Goal: Check status: Check status

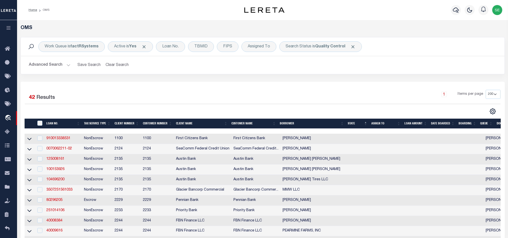
select select "200"
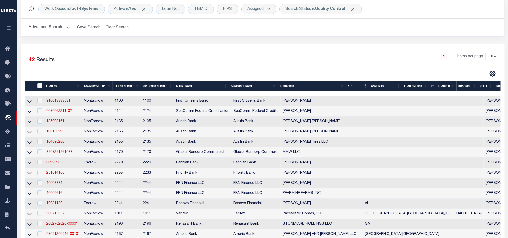
scroll to position [38, 0]
click at [322, 12] on div "Search Status is Quality Control" at bounding box center [320, 9] width 82 height 11
select select "QC"
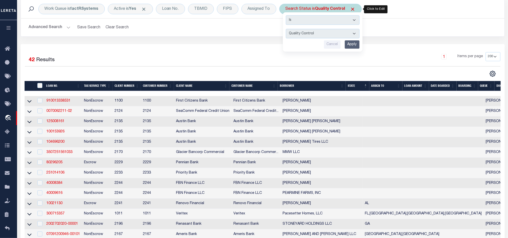
click at [355, 45] on input "Apply" at bounding box center [351, 44] width 15 height 8
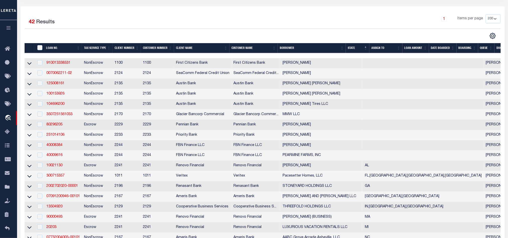
scroll to position [113, 0]
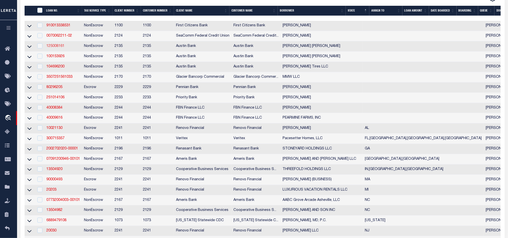
click at [54, 47] on link "125008161" at bounding box center [55, 46] width 18 height 4
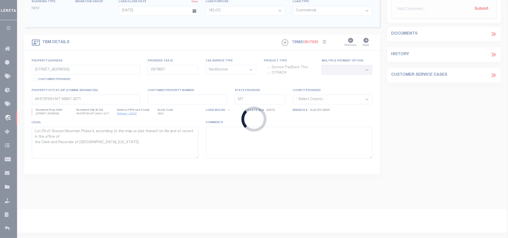
type input "125008161"
type input "[PERSON_NAME] [PERSON_NAME]"
select select
type input "PO BOX 1987"
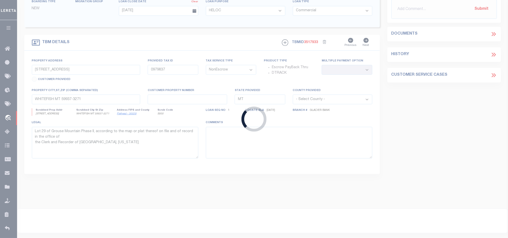
type input "[GEOGRAPHIC_DATA], [GEOGRAPHIC_DATA] 75766-1987"
select select "700"
select select
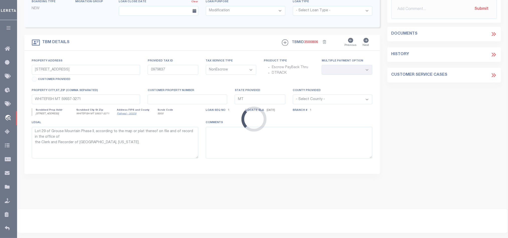
scroll to position [0, 0]
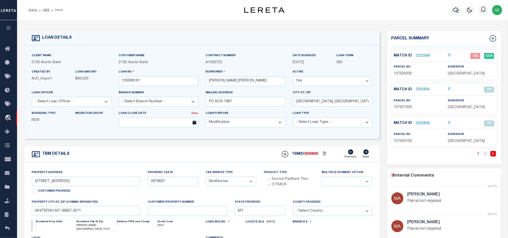
select select "44012"
select select "2586"
type input "1.94 ACRES- [PERSON_NAME]"
select select
type input "[PERSON_NAME] [GEOGRAPHIC_DATA] 75757"
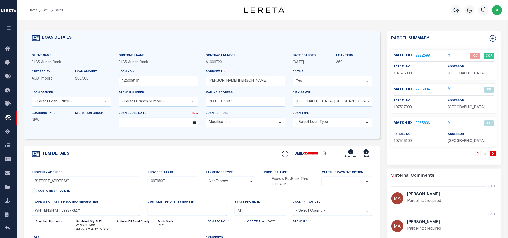
type textarea "DT 1.94 AC BLK 15 T QUEVADO SVY A-44"
click at [45, 9] on link "OMS" at bounding box center [46, 10] width 7 height 3
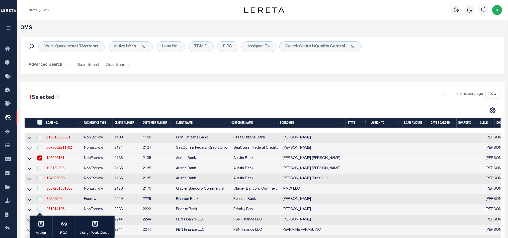
click at [53, 170] on link "100153926" at bounding box center [55, 169] width 18 height 4
checkbox input "true"
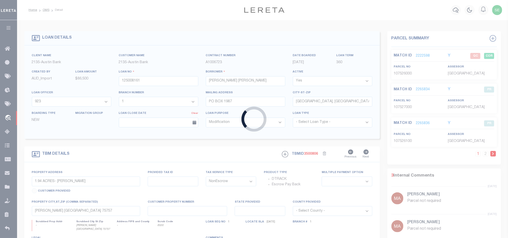
type input "100153926"
type input "[PERSON_NAME] [PERSON_NAME]"
select select "43968"
type input "511 COUNTY ROAD 1407"
type input "[GEOGRAPHIC_DATA], [GEOGRAPHIC_DATA] 75762"
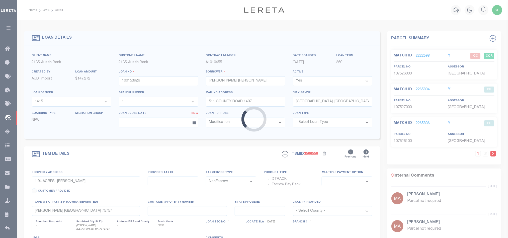
type input "511 CR 1407"
select select
type input "[GEOGRAPHIC_DATA] [GEOGRAPHIC_DATA] 75762"
type textarea "DT 14 AC BLK 27 [PERSON_NAME] E4 LEAGUES GRANT A-41"
select select "43968"
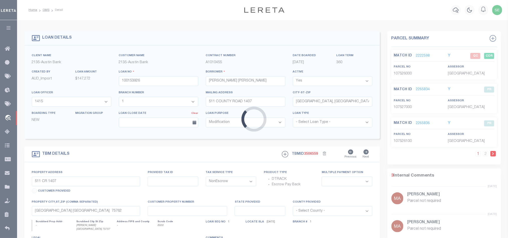
select select "2586"
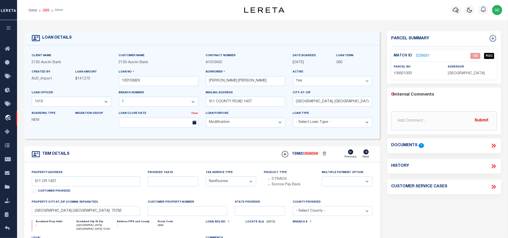
click at [45, 9] on link "OMS" at bounding box center [46, 10] width 7 height 3
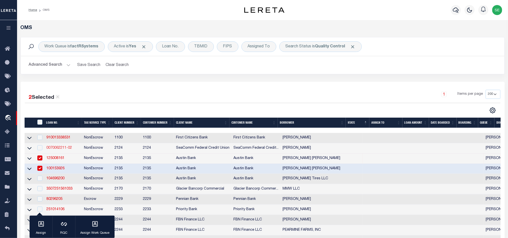
click at [60, 147] on link "0070062211-02" at bounding box center [59, 148] width 26 height 4
checkbox input "true"
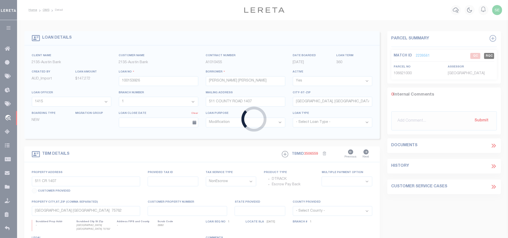
type input "0070062211-02"
type input "[PERSON_NAME]"
select select
type input "[STREET_ADDRESS]"
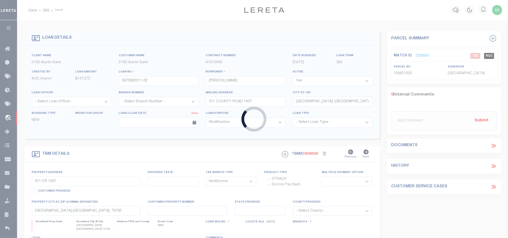
type input "SOUTH COLTON,[GEOGRAPHIC_DATA],13625"
select select "100"
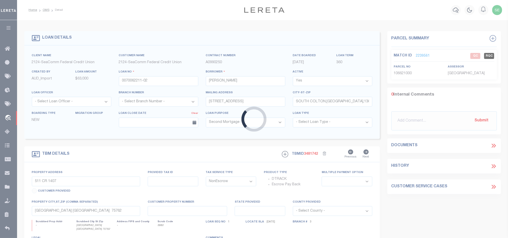
select select
type input "[GEOGRAPHIC_DATA],[GEOGRAPHIC_DATA],13625-4201"
select select "4699"
select select "2359"
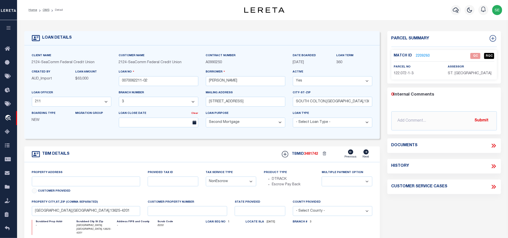
click at [44, 11] on link "OMS" at bounding box center [46, 10] width 7 height 3
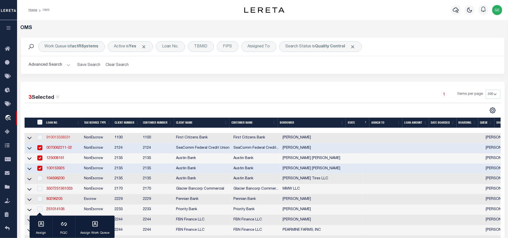
click at [55, 137] on link "910013338531" at bounding box center [58, 138] width 24 height 4
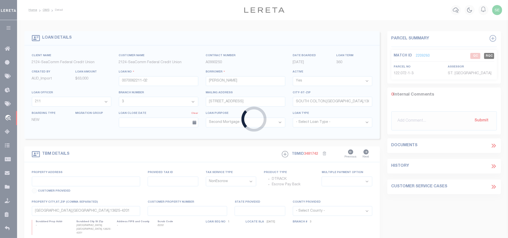
type input "910013338531"
type input "[PERSON_NAME]"
select select
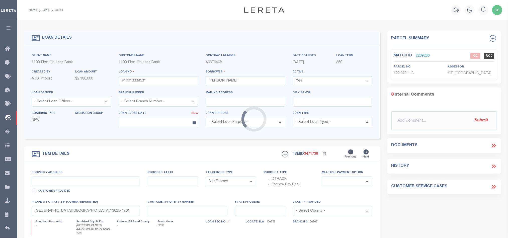
type input "94 TIDEWATERS"
select select
type input "[GEOGRAPHIC_DATA] DE 19971"
select select "139003"
select select "25758"
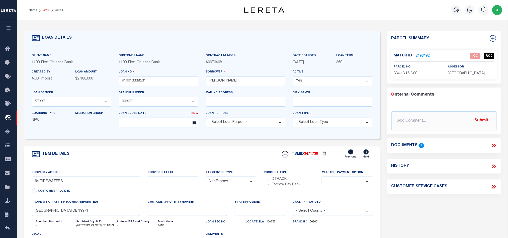
click at [45, 10] on link "OMS" at bounding box center [46, 10] width 7 height 3
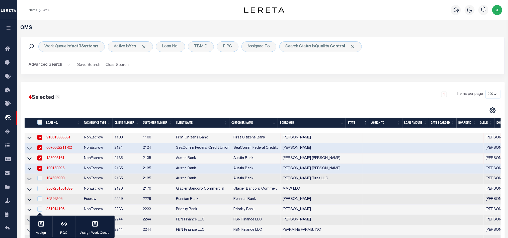
scroll to position [75, 0]
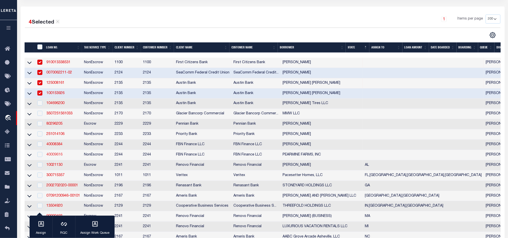
click at [55, 156] on link "40009616" at bounding box center [54, 155] width 16 height 4
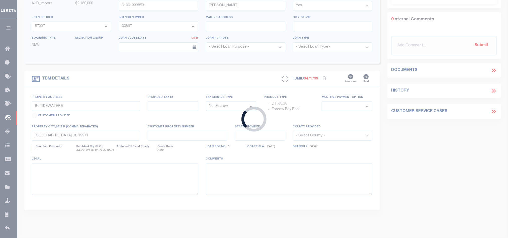
type input "40009616"
type input "PEARMINE FARMS, INC"
select select
select select "100"
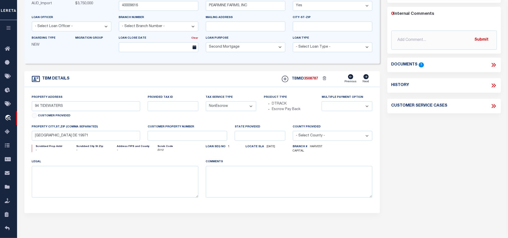
select select "14078"
select select "5511"
type input "515454"
select select
type input "HCC"
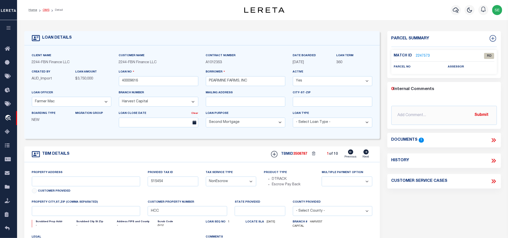
click at [45, 12] on link "OMS" at bounding box center [46, 10] width 7 height 3
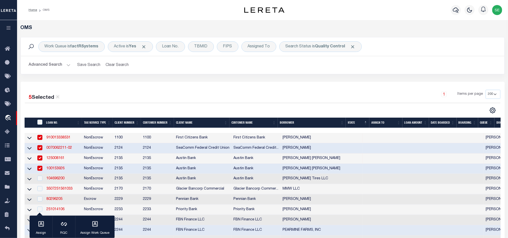
scroll to position [113, 0]
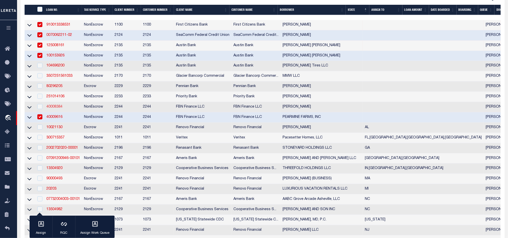
click at [58, 108] on link "40008384" at bounding box center [54, 107] width 16 height 4
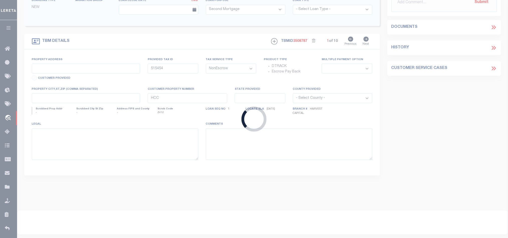
type input "40008384"
type input "[PERSON_NAME]"
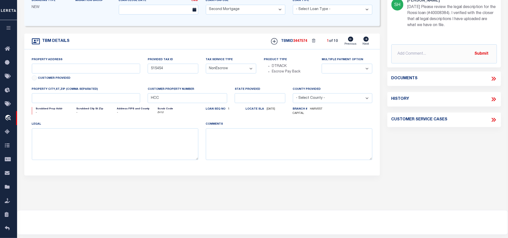
select select "14078"
type input "71141"
select select
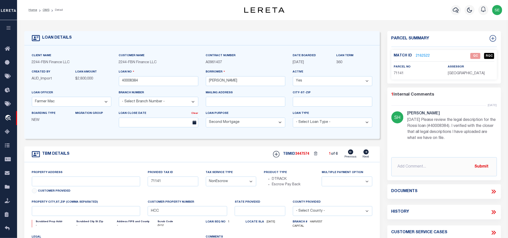
click at [366, 156] on link "Next" at bounding box center [365, 154] width 7 height 10
type input "5938"
select select
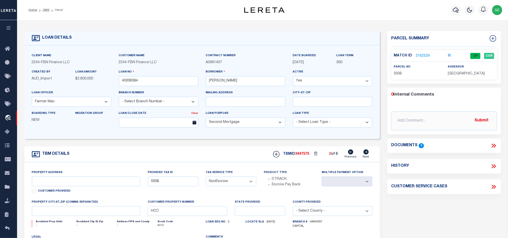
click at [365, 154] on icon at bounding box center [365, 151] width 5 height 5
type input "5937"
select select
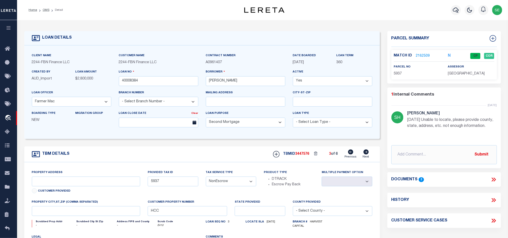
click at [365, 154] on icon at bounding box center [365, 151] width 5 height 5
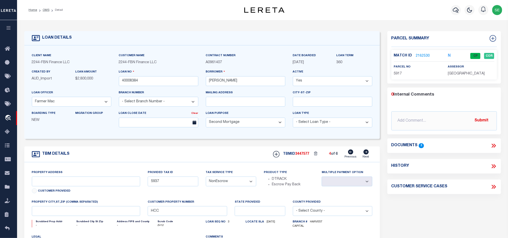
type input "5917"
select select
click at [365, 154] on icon at bounding box center [365, 151] width 5 height 5
type input "5343"
select select
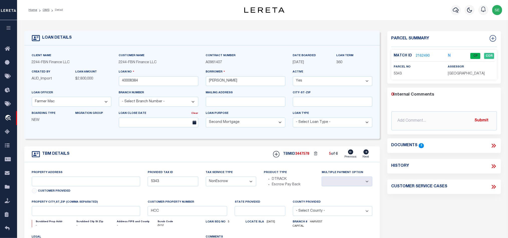
click at [365, 154] on icon at bounding box center [365, 151] width 5 height 5
type input "5337"
select select
click at [350, 154] on icon at bounding box center [350, 151] width 5 height 5
type input "5343"
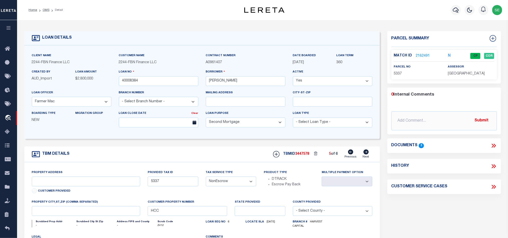
select select
click at [350, 154] on icon at bounding box center [350, 151] width 5 height 5
type input "5917"
select select
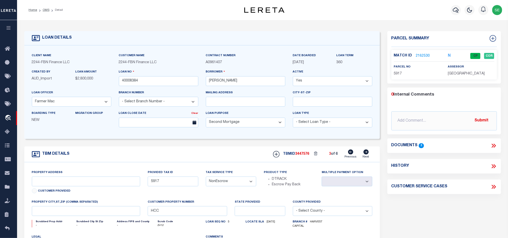
click at [350, 154] on icon at bounding box center [350, 151] width 5 height 5
type input "5937"
select select
click at [350, 154] on icon at bounding box center [350, 151] width 5 height 5
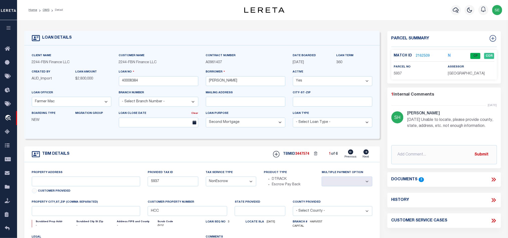
type input "5938"
select select
type input "71141"
select select
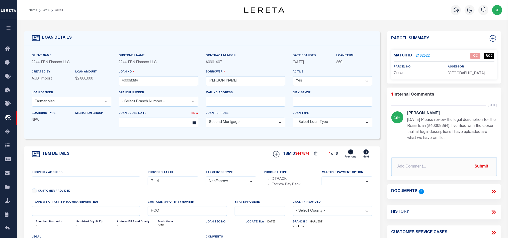
click at [424, 54] on link "2162522" at bounding box center [423, 55] width 14 height 5
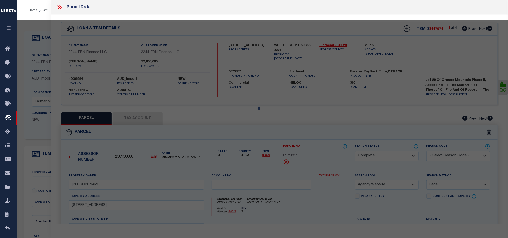
select select "AS"
select select
checkbox input "false"
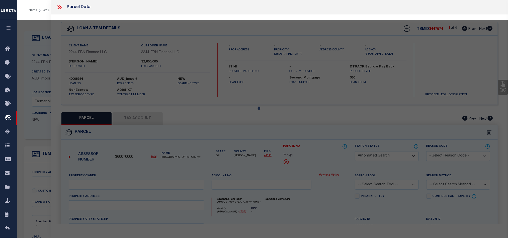
select select "QC"
type input "[PERSON_NAME]"
select select "EML"
select select "LIP"
type input "[STREET_ADDRESS][PERSON_NAME]"
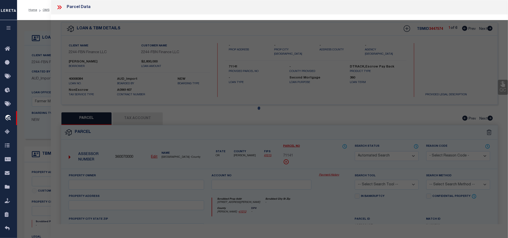
type input "PAULINA OR 97751"
type textarea "Manufactured Structure Account"
type textarea "Rec'd request to add parcel. Provided legal has already been added to the same …"
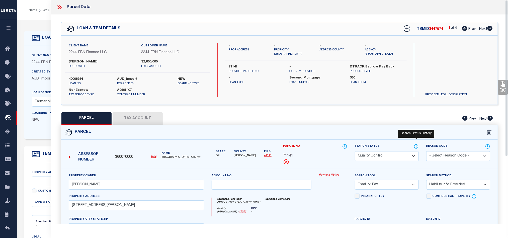
click at [414, 147] on icon at bounding box center [415, 147] width 5 height 6
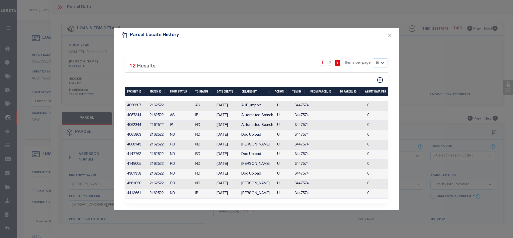
click at [389, 32] on button "Close" at bounding box center [390, 35] width 7 height 7
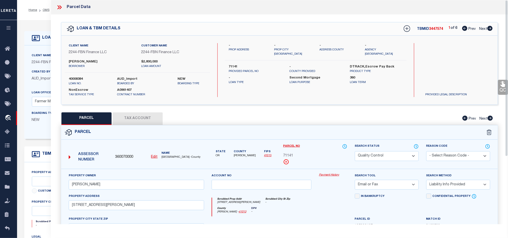
click at [59, 7] on icon at bounding box center [58, 7] width 2 height 4
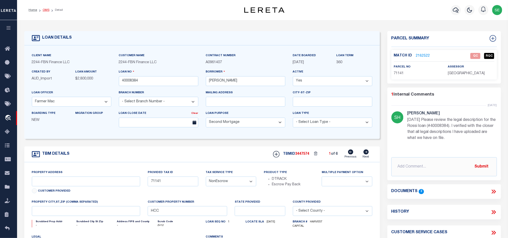
click at [47, 11] on link "OMS" at bounding box center [46, 10] width 7 height 3
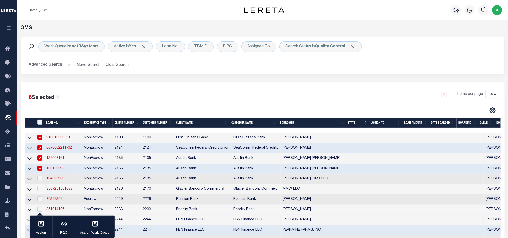
scroll to position [113, 0]
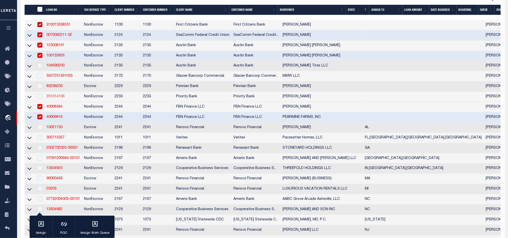
click at [55, 98] on link "251014106" at bounding box center [55, 97] width 18 height 4
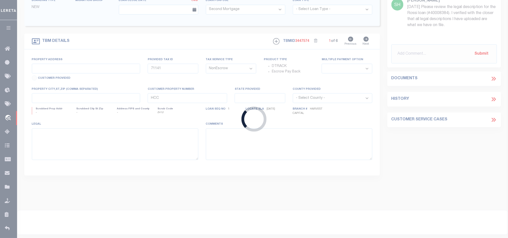
type input "251014106"
type input "[PERSON_NAME]"
select select
type input "[STREET_ADDRESS]"
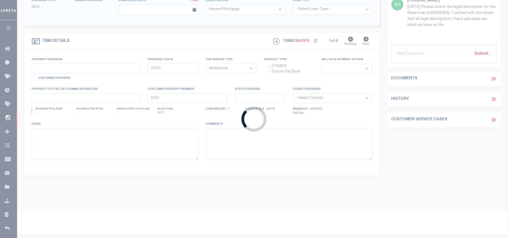
type input "RICHMOND VT 05477-9818"
type input "[DATE]"
select select
select select "20"
type input "[US_STATE][GEOGRAPHIC_DATA]"
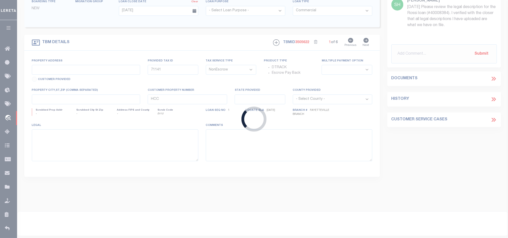
select select
type input "Gravette AR 72736"
type textarea "All of the SE 1/4 of the NE 1/4 of Section 20, Township 20 North, [GEOGRAPHIC_D…"
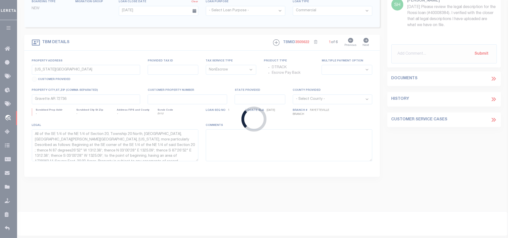
select select "33387"
select select "5897"
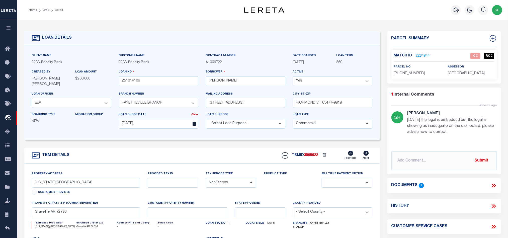
click at [410, 74] on span "[PHONE_NUMBER]" at bounding box center [409, 74] width 31 height 4
copy div "[PHONE_NUMBER]"
click at [495, 185] on icon at bounding box center [493, 185] width 7 height 7
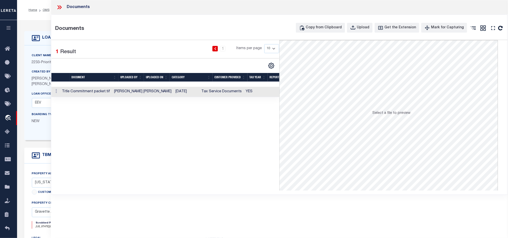
click at [244, 90] on td "YES" at bounding box center [261, 92] width 35 height 10
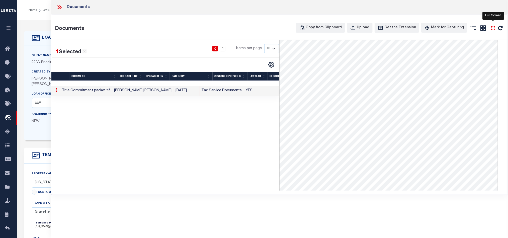
click at [494, 29] on icon at bounding box center [492, 28] width 7 height 7
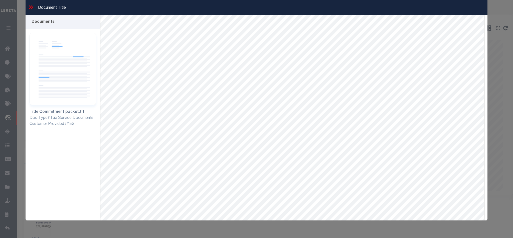
click at [30, 7] on icon at bounding box center [31, 7] width 7 height 7
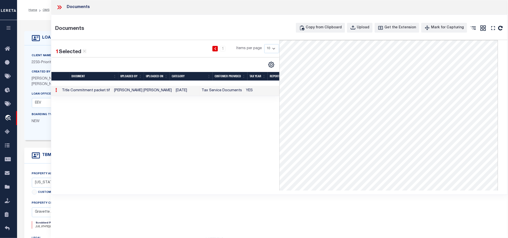
click at [207, 122] on div "1 Selected 1 Result 1 Items per page 10 25 50 100" at bounding box center [165, 115] width 228 height 150
click at [55, 7] on div "Documents" at bounding box center [279, 7] width 457 height 15
click at [59, 8] on icon at bounding box center [59, 7] width 7 height 7
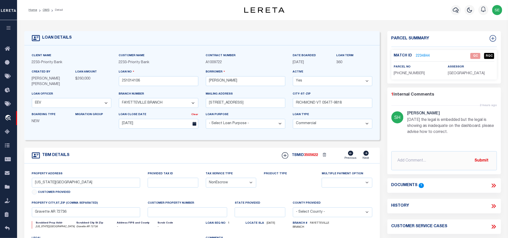
click at [204, 148] on form "LOAN DETAILS Client Name 2233 - Priority Bank" at bounding box center [201, 170] width 355 height 278
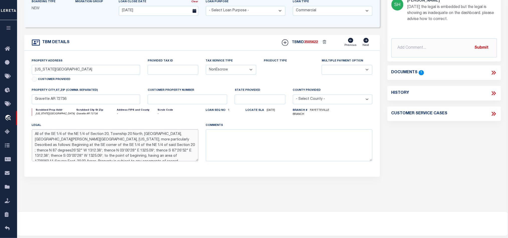
scroll to position [38, 0]
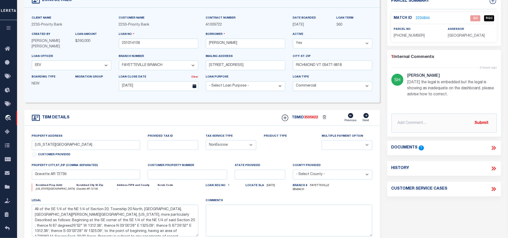
click at [420, 18] on link "2234844" at bounding box center [423, 18] width 14 height 5
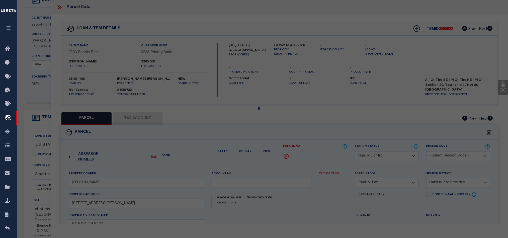
select select "AS"
select select
checkbox input "false"
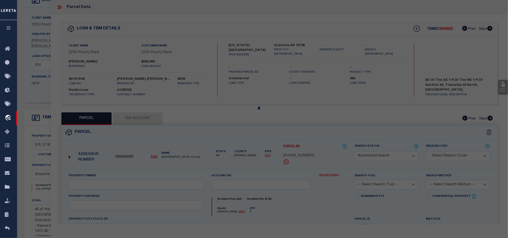
select select "QC"
select select "AGW"
select select "LEG"
type input "[US_STATE][GEOGRAPHIC_DATA]"
type textarea "[DATE] [GEOGRAPHIC_DATA] – [GEOGRAPHIC_DATA] – se ¼, NE1/4 – S20, T20N- R33W - …"
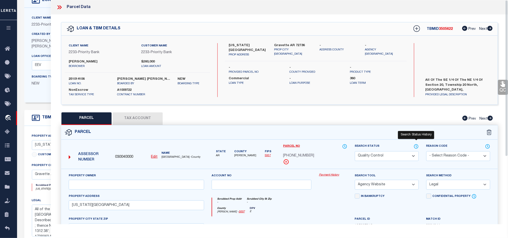
click at [416, 147] on icon at bounding box center [416, 146] width 1 height 2
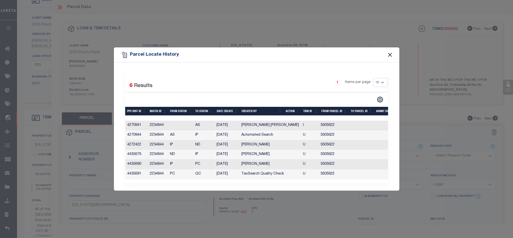
click at [390, 52] on button "Close" at bounding box center [390, 55] width 7 height 7
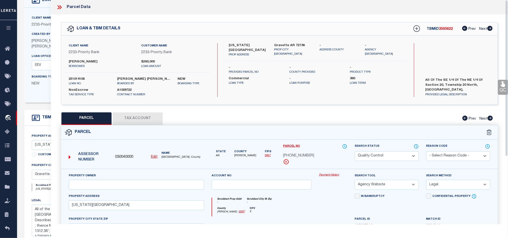
click at [134, 116] on button "Tax Account" at bounding box center [137, 118] width 50 height 13
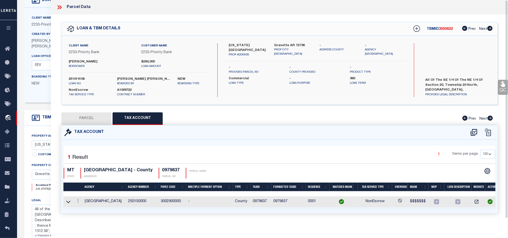
select select "100"
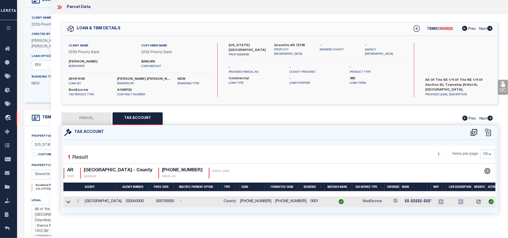
click at [92, 118] on button "PARCEL" at bounding box center [86, 118] width 50 height 13
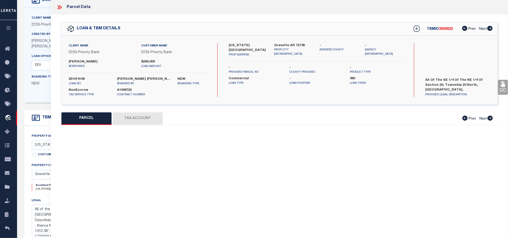
select select "AS"
select select
checkbox input "false"
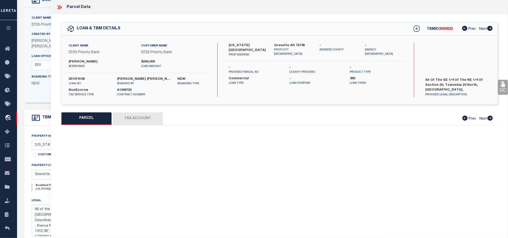
select select "QC"
select select "AGW"
select select "LEG"
type input "[US_STATE][GEOGRAPHIC_DATA]"
type textarea "[DATE] [GEOGRAPHIC_DATA] – [GEOGRAPHIC_DATA] – se ¼, NE1/4 – S20, T20N- R33W - …"
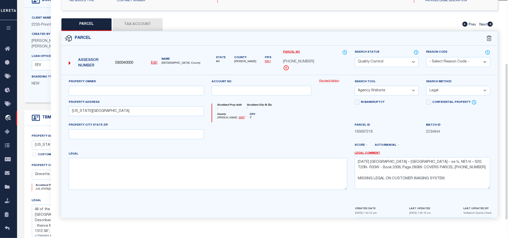
scroll to position [0, 0]
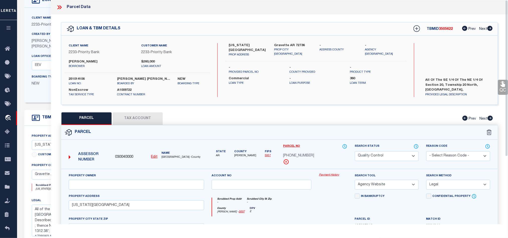
click at [282, 43] on label "Gravette AR 72736" at bounding box center [293, 45] width 38 height 5
copy div "Gravette AR 72736"
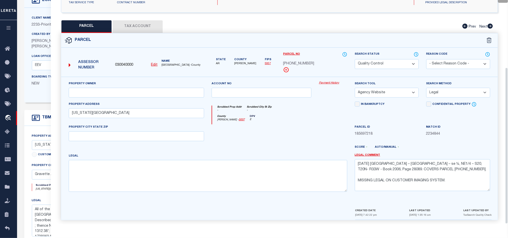
scroll to position [97, 0]
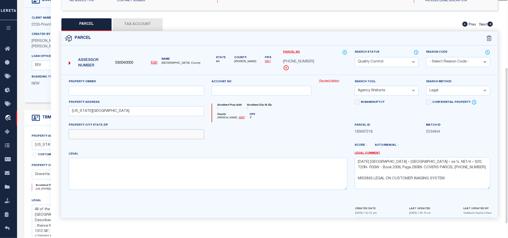
drag, startPoint x: 160, startPoint y: 136, endPoint x: 216, endPoint y: 134, distance: 56.4
click at [160, 136] on input "text" at bounding box center [136, 134] width 135 height 10
paste input "Gravette AR 72736"
type input "Gravette AR 72736"
click at [273, 127] on div at bounding box center [261, 132] width 107 height 21
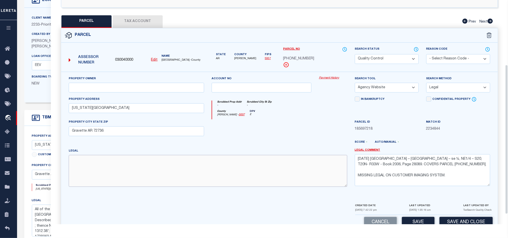
click at [213, 170] on textarea at bounding box center [208, 171] width 278 height 32
paste textarea "ALL OF THE SE1/4 OF THE NE1/4 OF SECTION 20, T20N,R33W, [GEOGRAPHIC_DATA], [US_…"
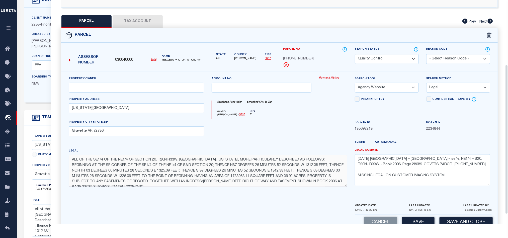
scroll to position [9, 0]
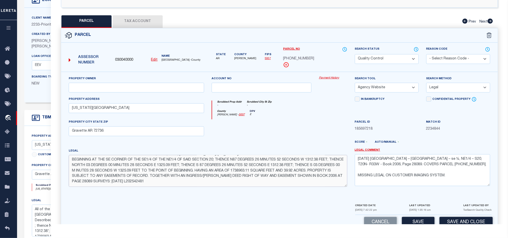
type textarea "ALL OF THE SE1/4 OF THE NE1/4 OF SECTION 20, T20N,R33W, [GEOGRAPHIC_DATA], [US_…"
drag, startPoint x: 457, startPoint y: 177, endPoint x: 328, endPoint y: 177, distance: 129.5
click at [328, 177] on div "Property Owner Account no Payment History Search Tool -- Select Search Tool -- …" at bounding box center [279, 133] width 429 height 115
type textarea "[DATE] [GEOGRAPHIC_DATA] – [GEOGRAPHIC_DATA] – se ¼, NE1/4 – S20, T20N- R33W - …"
click at [322, 126] on div at bounding box center [333, 129] width 36 height 21
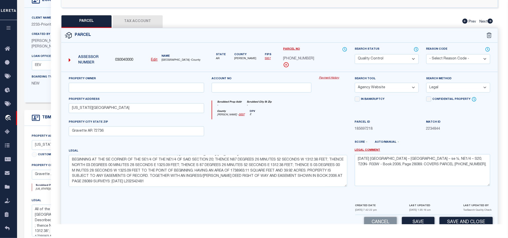
click at [395, 60] on select "Automated Search Bad Parcel Complete Duplicate Parcel High Dollar Reporting In …" at bounding box center [386, 59] width 64 height 10
select select "CP"
click at [286, 110] on div "Scrubbed Prop Addr - Scrubbed City [GEOGRAPHIC_DATA] -" at bounding box center [279, 104] width 135 height 9
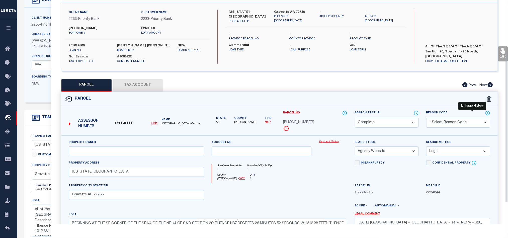
scroll to position [22, 0]
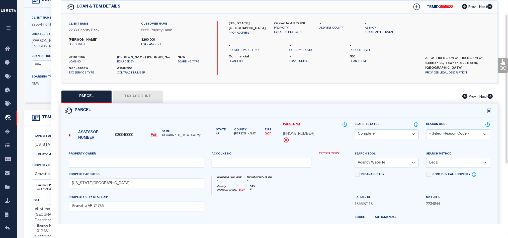
click at [499, 65] on icon at bounding box center [502, 62] width 7 height 7
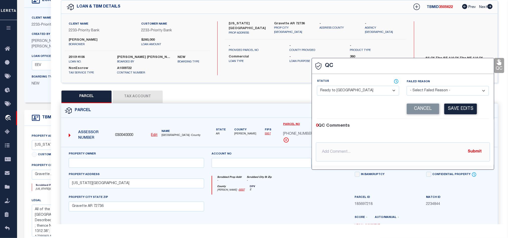
click at [339, 90] on select "- Select Status - Ready to QC Correct Incorrect" at bounding box center [358, 91] width 82 height 10
select select "COR"
drag, startPoint x: 474, startPoint y: 122, endPoint x: 454, endPoint y: 105, distance: 25.8
click at [474, 120] on div "0 QC Comments @[PERSON_NAME] @[PERSON_NAME] @[PERSON_NAME] @[PERSON_NAME] @[PER…" at bounding box center [403, 141] width 182 height 47
click at [454, 105] on button "Save Edits" at bounding box center [460, 108] width 33 height 11
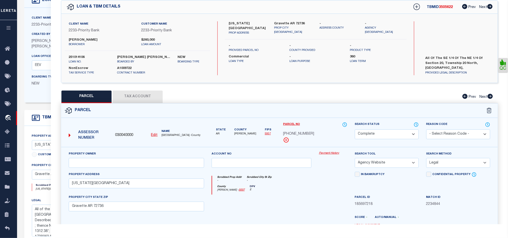
click at [142, 95] on button "Tax Account" at bounding box center [137, 96] width 50 height 13
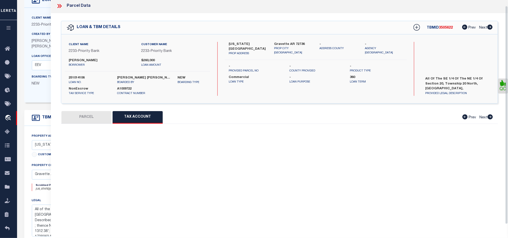
scroll to position [6, 0]
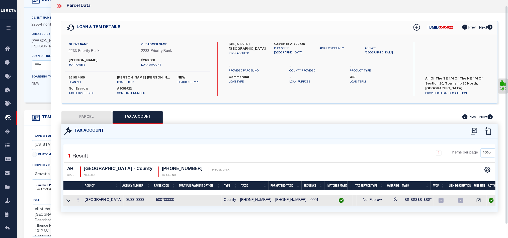
select select "100"
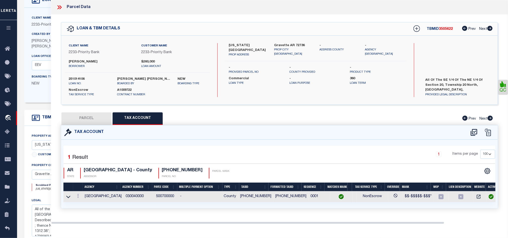
scroll to position [0, 0]
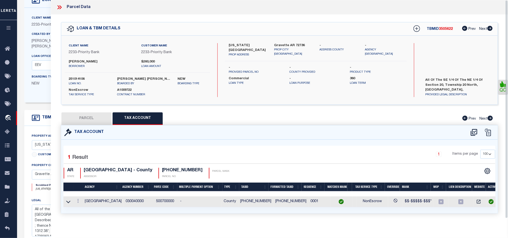
click at [94, 116] on button "PARCEL" at bounding box center [86, 118] width 50 height 13
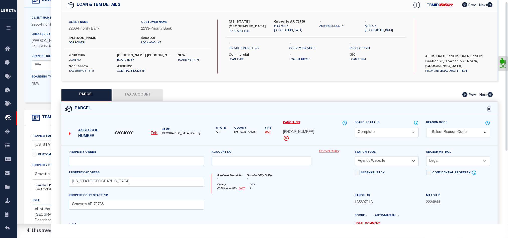
scroll to position [112, 0]
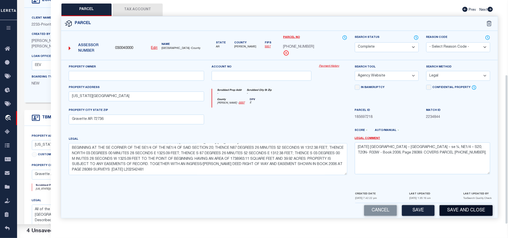
click at [467, 207] on button "Save and Close" at bounding box center [465, 210] width 53 height 11
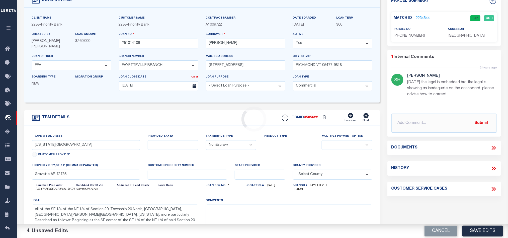
select select "33387"
select select "5897"
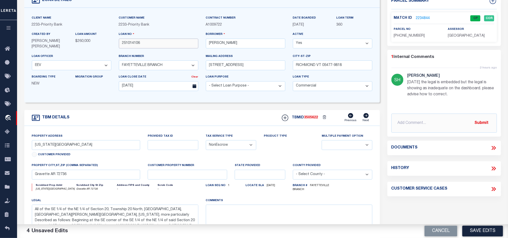
click at [157, 43] on input "251014106" at bounding box center [158, 44] width 79 height 10
select select
click at [157, 43] on input "251014106" at bounding box center [158, 44] width 79 height 10
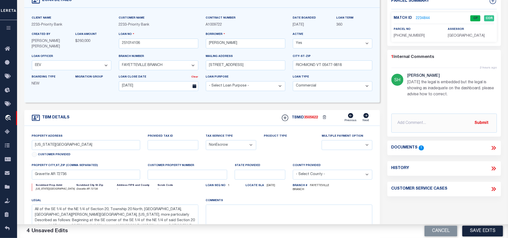
click at [441, 225] on div "Cancel Save Edits" at bounding box center [384, 231] width 245 height 14
click at [441, 233] on button "Cancel" at bounding box center [440, 230] width 33 height 11
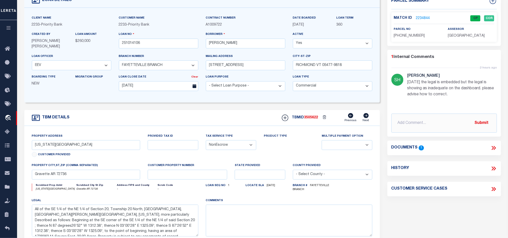
click at [312, 119] on span "3505622" at bounding box center [311, 118] width 14 height 4
copy span "3505622"
click at [458, 33] on div "assessor [GEOGRAPHIC_DATA]" at bounding box center [470, 33] width 46 height 12
click at [458, 37] on span "[GEOGRAPHIC_DATA]" at bounding box center [465, 36] width 37 height 4
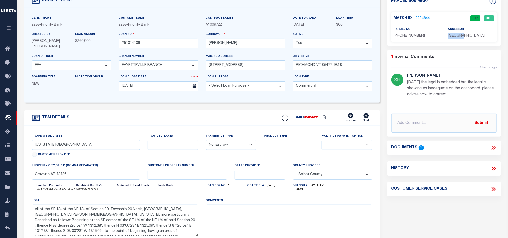
click at [458, 37] on span "[GEOGRAPHIC_DATA]" at bounding box center [465, 36] width 37 height 4
copy div "[GEOGRAPHIC_DATA]"
click at [405, 39] on div "Match ID 2234844 CP COR parcel no [PHONE_NUMBER]" at bounding box center [443, 27] width 105 height 30
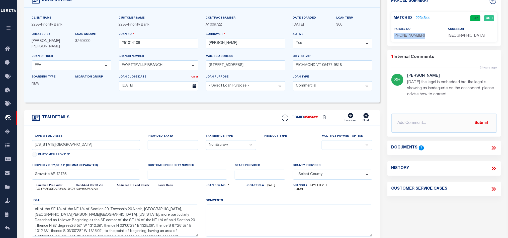
click at [405, 39] on div "Match ID 2234844 CP COR parcel no [PHONE_NUMBER]" at bounding box center [443, 27] width 105 height 30
click at [145, 48] on input "251014106" at bounding box center [158, 44] width 79 height 10
click at [313, 119] on span "3505622" at bounding box center [311, 118] width 14 height 4
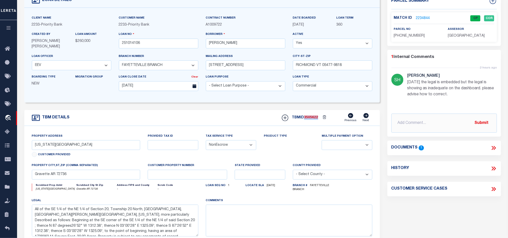
copy span "3505622"
click at [462, 38] on span "[GEOGRAPHIC_DATA]" at bounding box center [465, 36] width 37 height 4
copy div "[GEOGRAPHIC_DATA]"
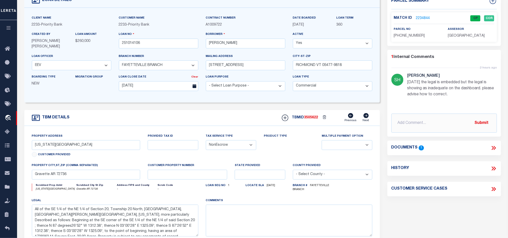
click at [404, 36] on span "[PHONE_NUMBER]" at bounding box center [409, 36] width 31 height 4
copy div "[PHONE_NUMBER]"
click at [213, 118] on div "TBM DETAILS TBMID 3505622 Previous Next" at bounding box center [201, 118] width 355 height 16
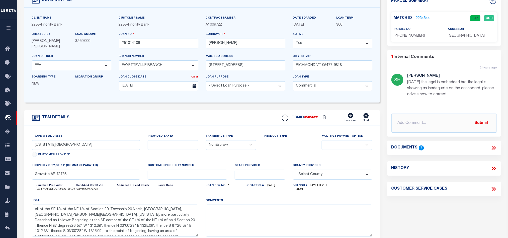
scroll to position [0, 0]
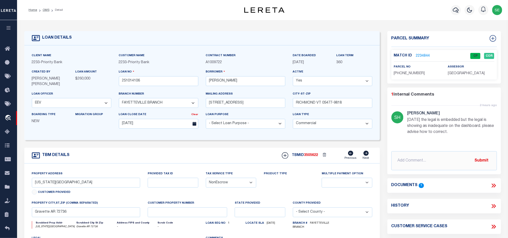
drag, startPoint x: 47, startPoint y: 9, endPoint x: 238, endPoint y: 51, distance: 196.2
click at [47, 9] on link "OMS" at bounding box center [46, 10] width 7 height 3
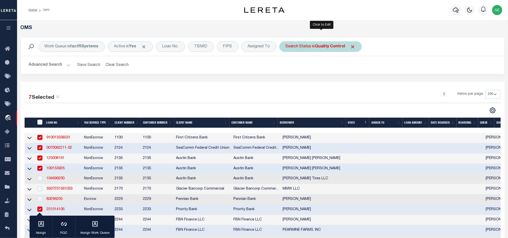
click at [318, 51] on div "Search Status is Quality Control" at bounding box center [320, 46] width 82 height 11
select select "QC"
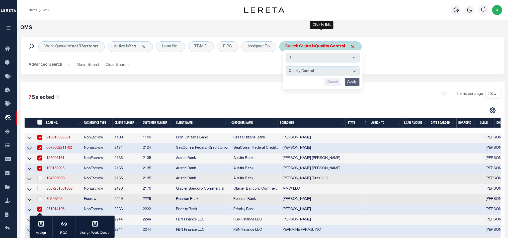
click at [347, 84] on input "Apply" at bounding box center [351, 82] width 15 height 8
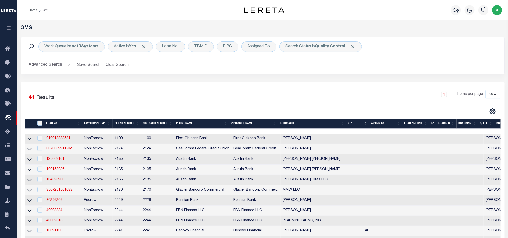
click at [299, 94] on div "1 Items per page 10 25 50 100 200" at bounding box center [322, 96] width 354 height 13
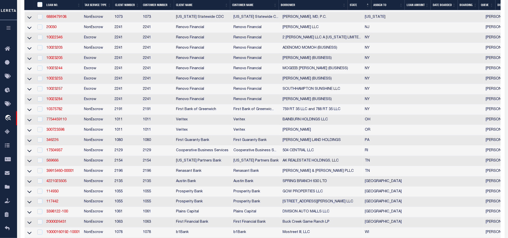
scroll to position [338, 0]
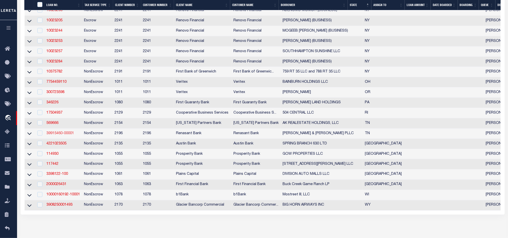
click at [63, 135] on link "39915460-00001" at bounding box center [60, 134] width 28 height 4
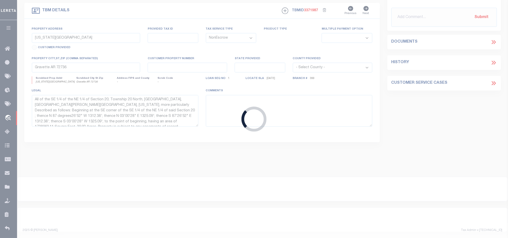
type input "39915460-00001"
type input "[PERSON_NAME] & [PERSON_NAME] PLLC"
select select
select select "10"
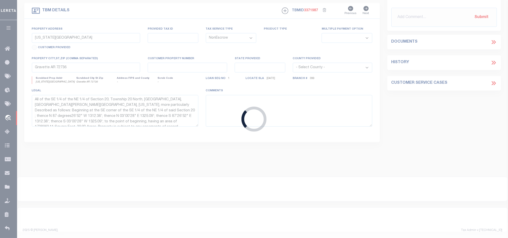
select select
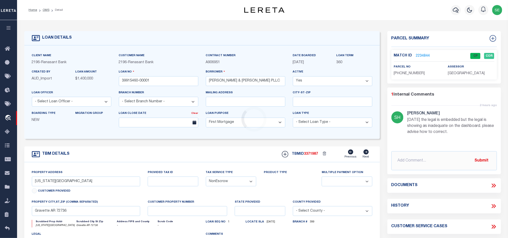
select select "5150"
type input "[STREET_ADDRESS]"
select select
type input "BARTLETT TN 38134"
type input "TN"
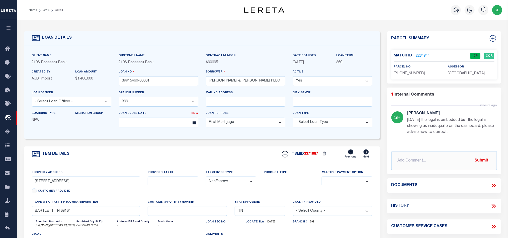
select select
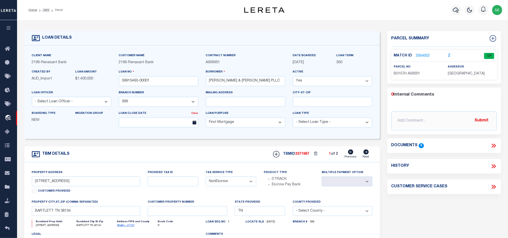
click at [364, 154] on icon at bounding box center [365, 151] width 5 height 5
type input "[STREET_ADDRESS]"
select select
type input "MEMPHIS TN 38117"
select select
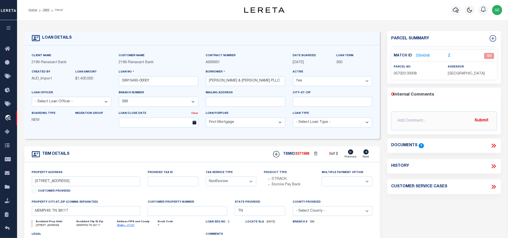
click at [410, 73] on span "057020 00008" at bounding box center [405, 74] width 23 height 4
copy div "057020 00008"
click at [413, 73] on span "057020 00008" at bounding box center [405, 74] width 23 height 4
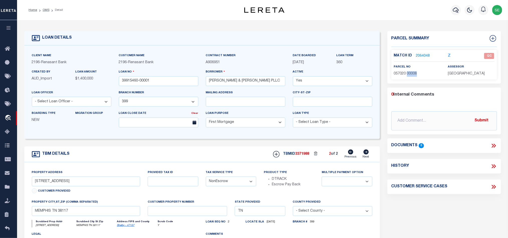
click at [413, 73] on span "057020 00008" at bounding box center [405, 74] width 23 height 4
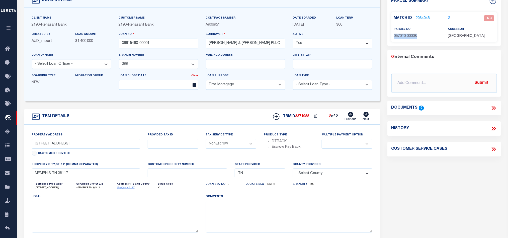
click at [492, 108] on icon at bounding box center [493, 108] width 7 height 7
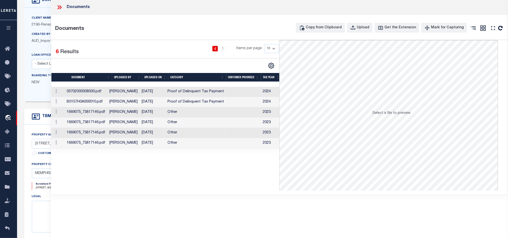
click at [234, 90] on td at bounding box center [243, 92] width 35 height 10
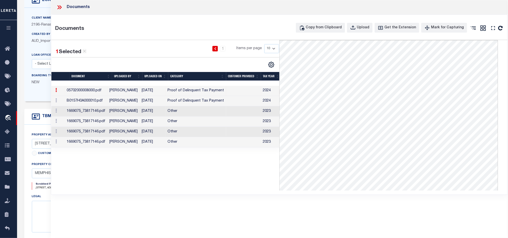
click at [223, 104] on td "Proof of Delinquent Tax Payment" at bounding box center [196, 101] width 60 height 10
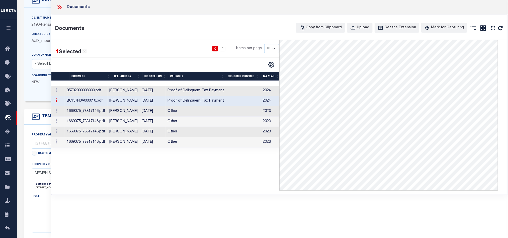
scroll to position [0, 0]
click at [214, 146] on td "Other" at bounding box center [196, 142] width 60 height 10
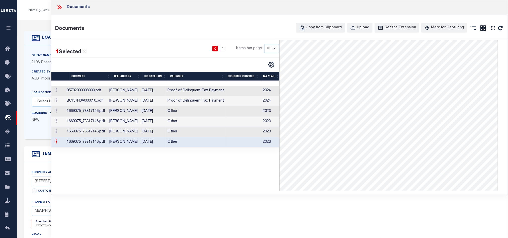
click at [60, 6] on icon at bounding box center [60, 7] width 2 height 4
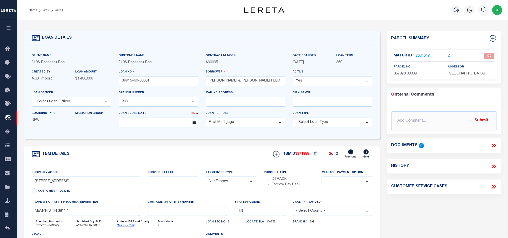
click at [425, 54] on link "2064048" at bounding box center [423, 55] width 14 height 5
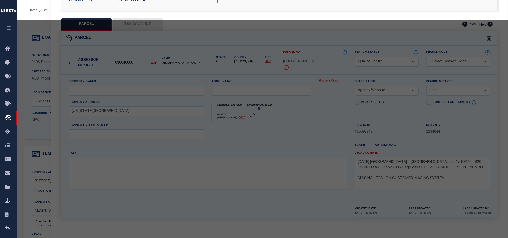
scroll to position [97, 0]
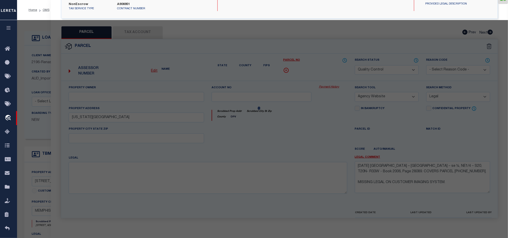
select select "AS"
select select
checkbox input "false"
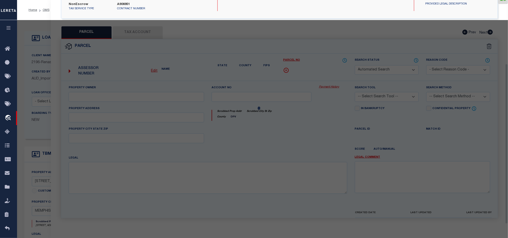
select select "QC"
type input "[PERSON_NAME] A & [PERSON_NAME]"
select select "AGW"
select select
type input "[STREET_ADDRESS]"
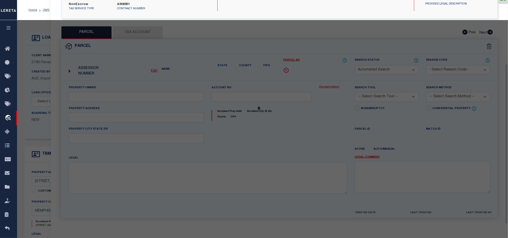
type input "MEMPHIS TN 38117"
type textarea "Code 500 05702000008 is tax id change"
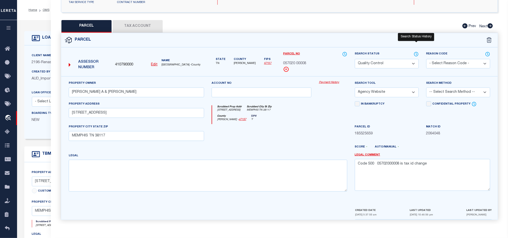
click at [416, 53] on icon at bounding box center [416, 54] width 1 height 2
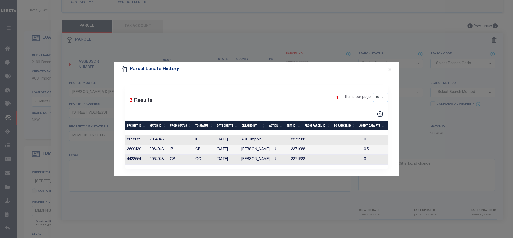
click at [388, 68] on button "Close" at bounding box center [390, 69] width 7 height 7
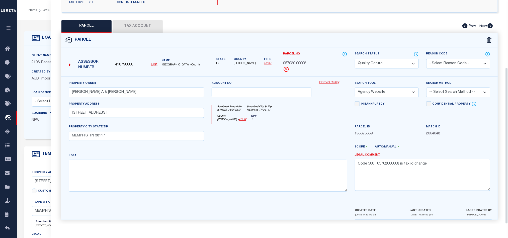
click at [284, 127] on div at bounding box center [261, 134] width 107 height 21
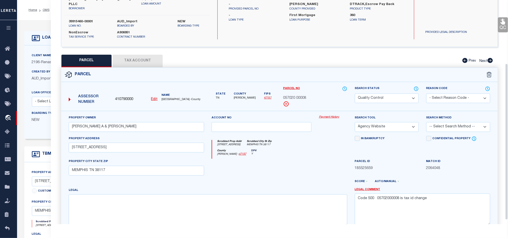
scroll to position [0, 0]
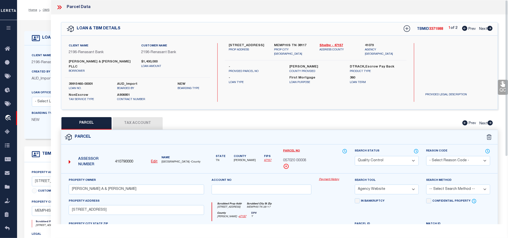
click at [59, 6] on icon at bounding box center [59, 7] width 7 height 7
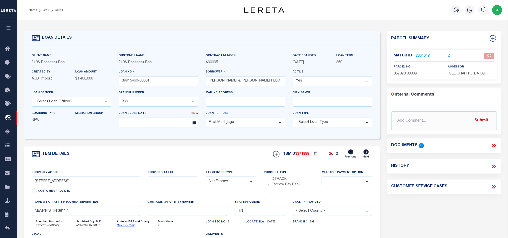
click at [239, 151] on div "TBM DETAILS TBMID 3371988 2 of 2 Next" at bounding box center [201, 154] width 355 height 16
click at [429, 202] on div "Parcel Summary Match ID 2064048 Z parcel no 057020 00008 0 6" at bounding box center [443, 168] width 121 height 274
click at [422, 57] on link "2064048" at bounding box center [423, 55] width 14 height 5
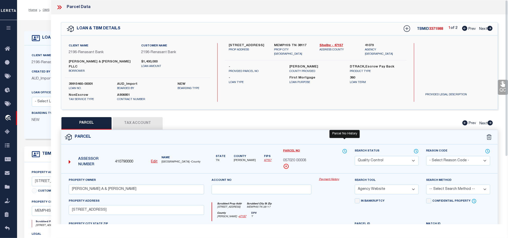
click at [344, 150] on icon at bounding box center [344, 151] width 1 height 2
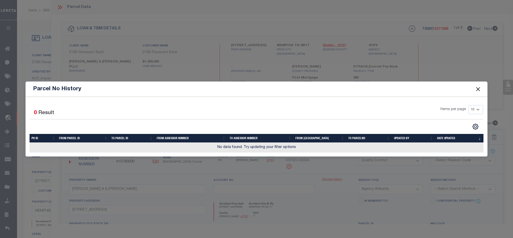
click at [478, 89] on button "Close" at bounding box center [478, 89] width 7 height 7
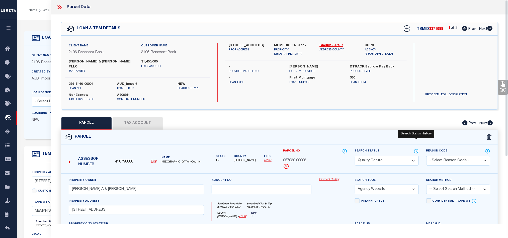
click at [416, 148] on icon at bounding box center [415, 151] width 5 height 6
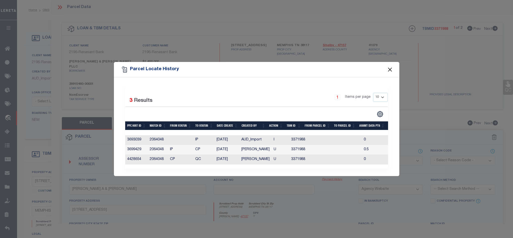
click at [389, 66] on button "Close" at bounding box center [390, 69] width 7 height 7
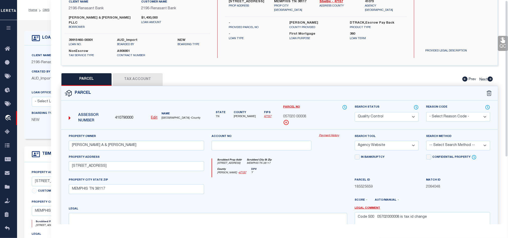
scroll to position [97, 0]
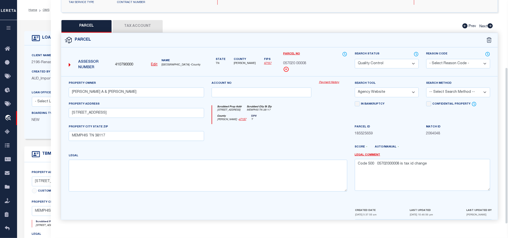
click at [301, 126] on div at bounding box center [261, 134] width 107 height 21
click at [134, 23] on button "Tax Account" at bounding box center [137, 26] width 50 height 13
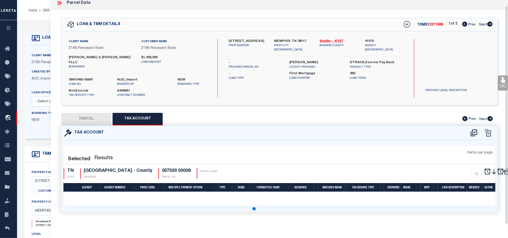
click at [88, 120] on button "PARCEL" at bounding box center [86, 119] width 50 height 13
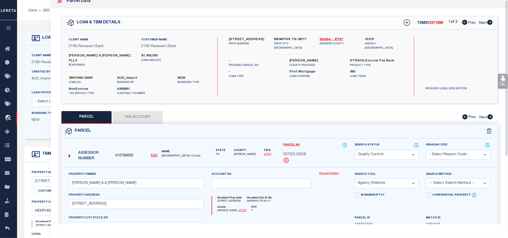
scroll to position [0, 0]
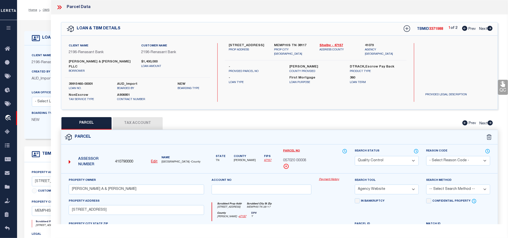
click at [317, 130] on div "Parcel" at bounding box center [279, 137] width 436 height 14
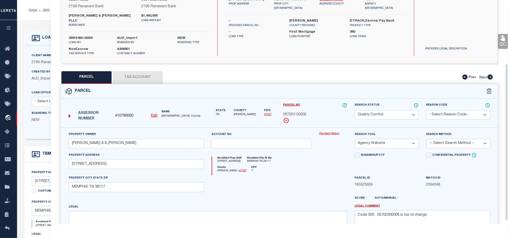
scroll to position [97, 0]
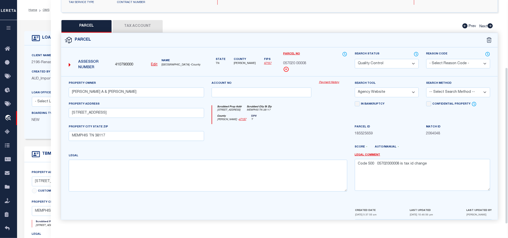
click at [313, 124] on div at bounding box center [261, 134] width 107 height 21
click at [278, 134] on div at bounding box center [261, 134] width 107 height 21
drag, startPoint x: 455, startPoint y: 166, endPoint x: 326, endPoint y: 168, distance: 128.5
click at [291, 168] on div "Property Owner [PERSON_NAME] A & [PERSON_NAME] Account no Payment History Searc…" at bounding box center [279, 137] width 429 height 115
click at [433, 161] on textarea "Code 500 05702000008 is tax id change" at bounding box center [421, 175] width 135 height 32
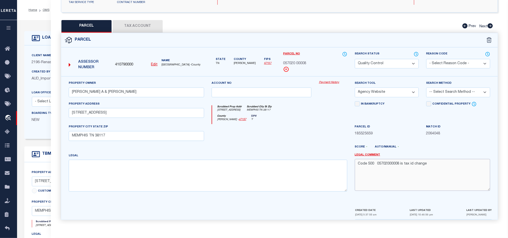
drag, startPoint x: 444, startPoint y: 161, endPoint x: 306, endPoint y: 160, distance: 138.0
click at [306, 160] on div "Property Owner [PERSON_NAME] A & [PERSON_NAME] Account no Payment History Searc…" at bounding box center [279, 137] width 429 height 115
click at [433, 175] on textarea "Code 500 05702000008 is tax id change" at bounding box center [421, 175] width 135 height 32
click at [394, 59] on select "Automated Search Bad Parcel Complete Duplicate Parcel High Dollar Reporting In …" at bounding box center [386, 64] width 64 height 10
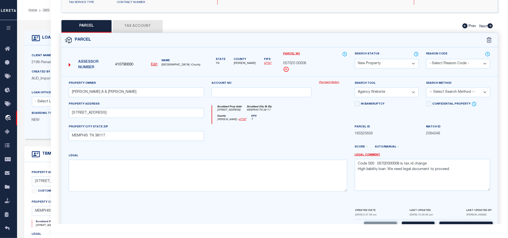
click at [234, 97] on div "Account no" at bounding box center [261, 88] width 100 height 17
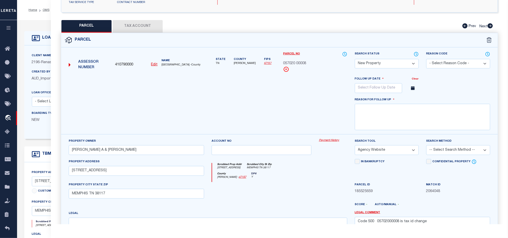
click at [396, 60] on select "Automated Search Bad Parcel Complete Duplicate Parcel High Dollar Reporting In …" at bounding box center [386, 64] width 64 height 10
click at [354, 59] on select "Automated Search Bad Parcel Complete Duplicate Parcel High Dollar Reporting In …" at bounding box center [386, 64] width 64 height 10
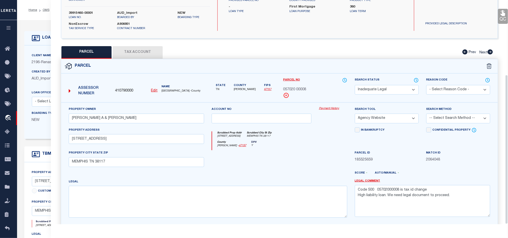
scroll to position [112, 0]
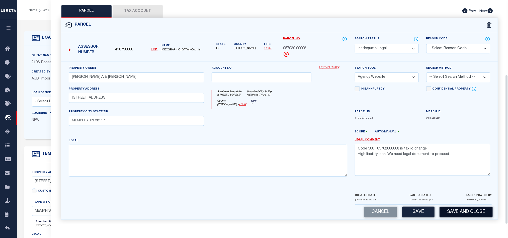
click at [474, 208] on button "Save and Close" at bounding box center [465, 211] width 53 height 11
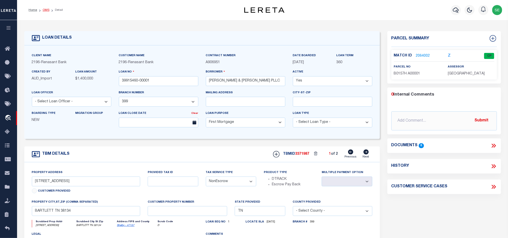
click at [45, 10] on link "OMS" at bounding box center [46, 10] width 7 height 3
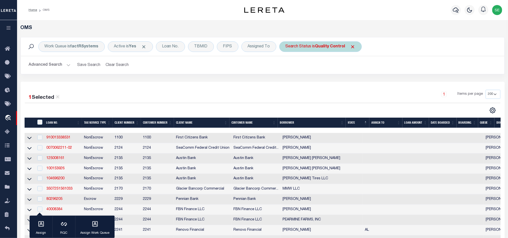
click at [322, 46] on b "Quality Control" at bounding box center [330, 47] width 30 height 4
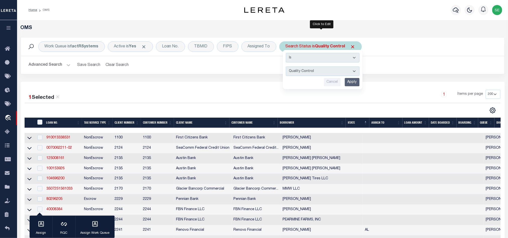
click at [347, 84] on input "Apply" at bounding box center [351, 82] width 15 height 8
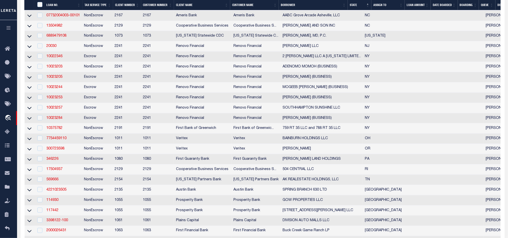
scroll to position [319, 0]
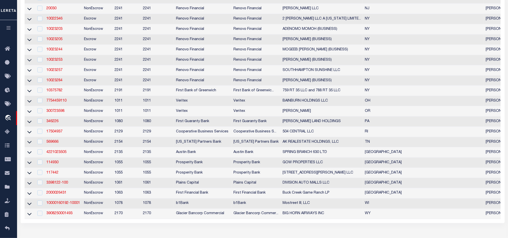
scroll to position [19, 0]
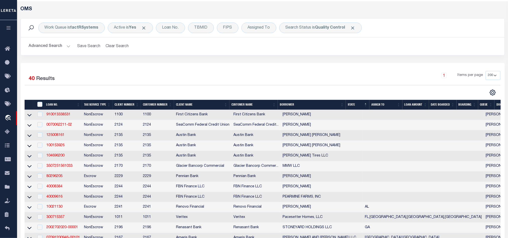
click at [367, 72] on div "1 Items per page 10 25 50 100 200" at bounding box center [322, 77] width 354 height 13
click at [332, 82] on div "1 Items per page 10 25 50 100 200" at bounding box center [322, 77] width 354 height 13
